Goal: Information Seeking & Learning: Learn about a topic

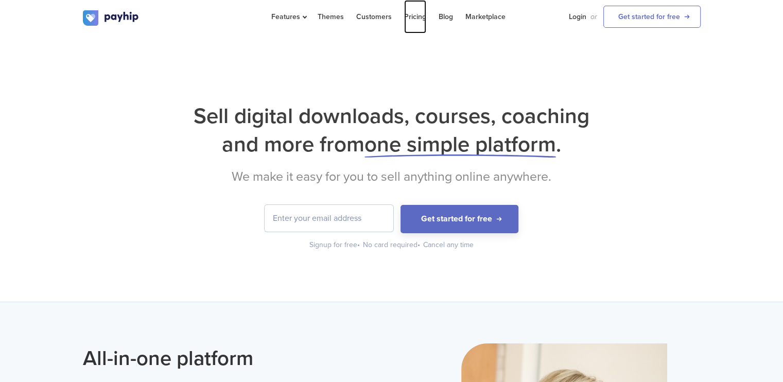
click at [404, 12] on link "Pricing" at bounding box center [415, 16] width 22 height 33
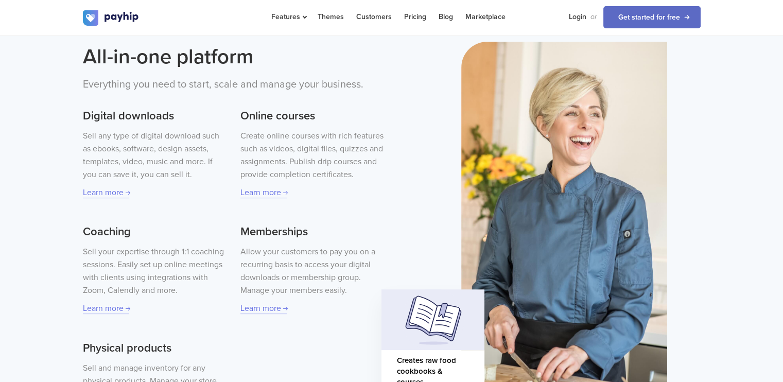
scroll to position [308, 0]
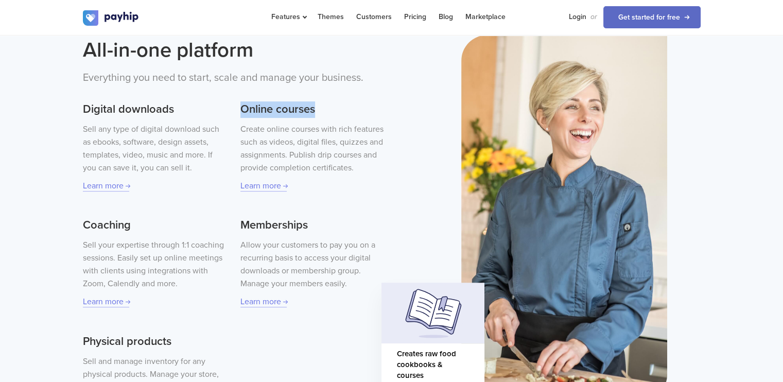
drag, startPoint x: 241, startPoint y: 109, endPoint x: 328, endPoint y: 113, distance: 87.1
click at [328, 113] on h3 "Online courses" at bounding box center [311, 109] width 143 height 16
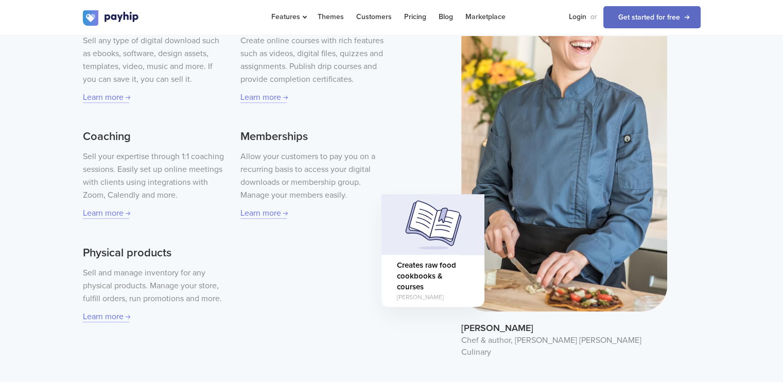
scroll to position [451, 0]
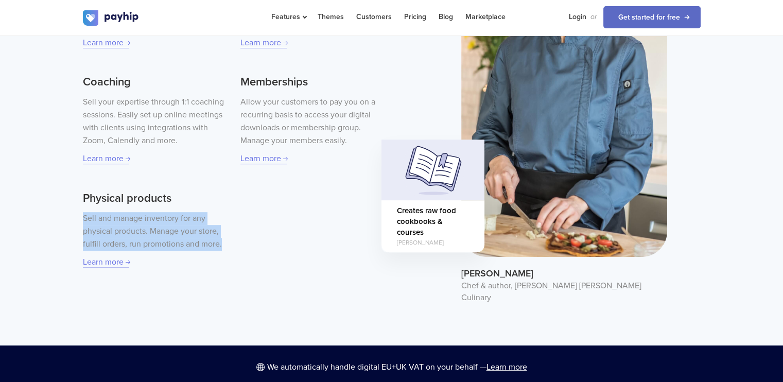
drag, startPoint x: 83, startPoint y: 215, endPoint x: 229, endPoint y: 242, distance: 147.8
click at [229, 242] on div "Digital downloads Sell any type of digital download such as ebooks, software, d…" at bounding box center [233, 108] width 301 height 321
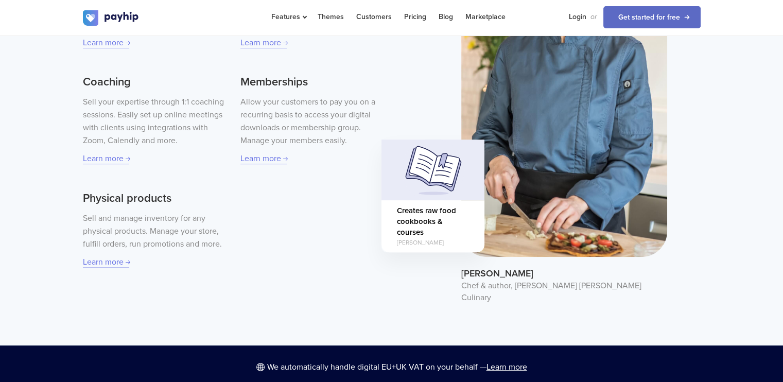
click at [179, 275] on div "All-in-one platform Everything you need to start, scale and manage your busines…" at bounding box center [391, 98] width 633 height 412
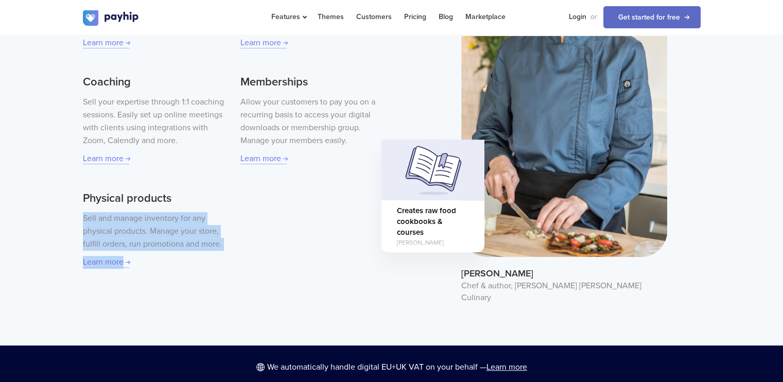
drag, startPoint x: 86, startPoint y: 216, endPoint x: 226, endPoint y: 261, distance: 147.2
click at [226, 261] on div "Digital downloads Sell any type of digital download such as ebooks, software, d…" at bounding box center [233, 108] width 301 height 321
click at [184, 260] on div "Sell and manage inventory for any physical products. Manage your store, fulfill…" at bounding box center [154, 240] width 143 height 57
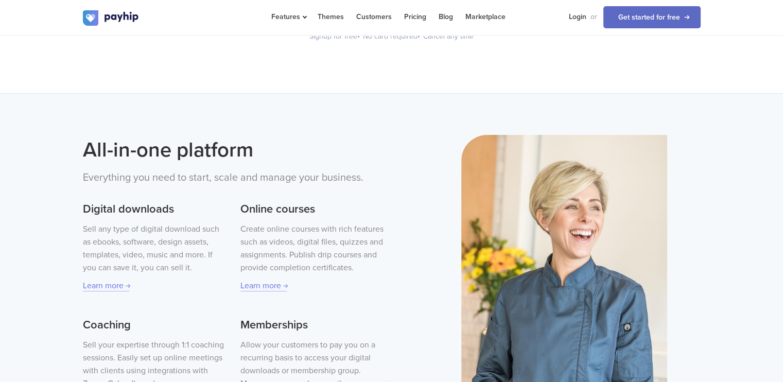
scroll to position [177, 0]
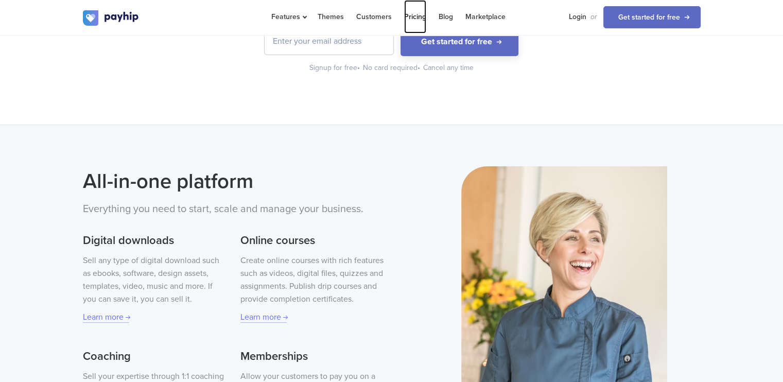
click at [408, 22] on link "Pricing" at bounding box center [415, 16] width 22 height 33
